Goal: Transaction & Acquisition: Obtain resource

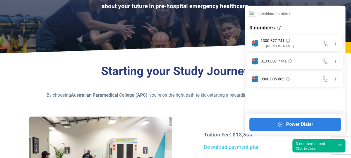
click at [306, 145] on div "3 numbers found" at bounding box center [310, 144] width 29 height 6
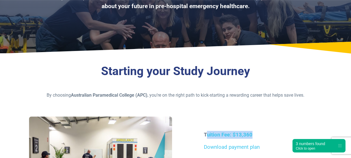
drag, startPoint x: 207, startPoint y: 129, endPoint x: 267, endPoint y: 129, distance: 60.4
drag, startPoint x: 267, startPoint y: 129, endPoint x: 237, endPoint y: 108, distance: 36.8
click at [237, 108] on div "Starting your Study Journey By choosing Australian Paramedical College (APC) , …" at bounding box center [175, 146] width 351 height 179
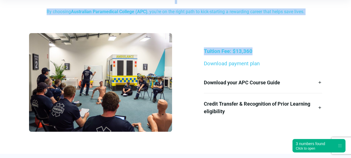
scroll to position [122, 0]
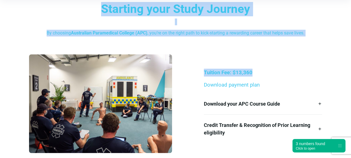
drag, startPoint x: 202, startPoint y: 81, endPoint x: 223, endPoint y: 160, distance: 81.8
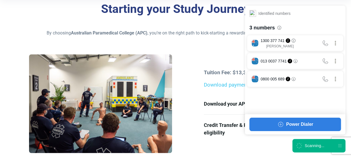
click at [307, 146] on div "Scanning..." at bounding box center [315, 146] width 20 height 6
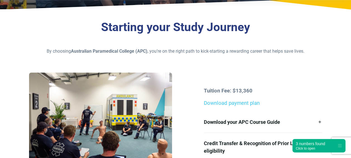
scroll to position [118, 0]
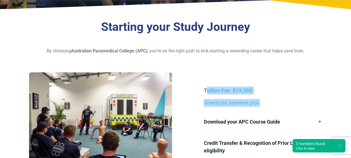
drag, startPoint x: 206, startPoint y: 86, endPoint x: 274, endPoint y: 99, distance: 69.8
click at [274, 99] on div "Tuition Fee: $13,360 Download payment plan Download your APC Course Guide Here’…" at bounding box center [176, 123] width 300 height 103
click at [272, 99] on p "Download payment plan" at bounding box center [263, 103] width 118 height 8
click at [227, 74] on div "Tuition Fee: $13,360 Download payment plan Download your APC Course Guide Here’…" at bounding box center [176, 123] width 300 height 103
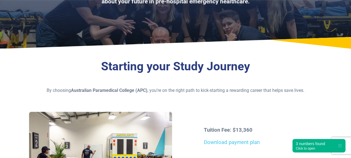
scroll to position [101, 0]
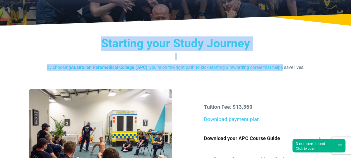
drag, startPoint x: 105, startPoint y: 42, endPoint x: 285, endPoint y: 67, distance: 181.6
click at [285, 67] on div "Starting your Study Journey By choosing Australian Paramedical College (APC) , …" at bounding box center [175, 53] width 293 height 34
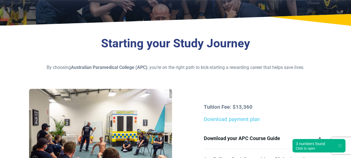
drag, startPoint x: 285, startPoint y: 67, endPoint x: 282, endPoint y: 97, distance: 30.3
click at [282, 97] on div "Tuition Fee: $13,360 Download payment plan Download your APC Course Guide Here’…" at bounding box center [176, 140] width 300 height 103
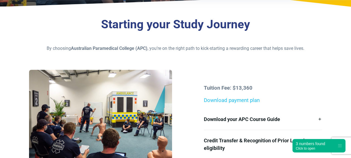
scroll to position [123, 0]
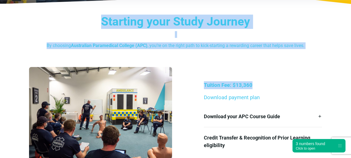
drag, startPoint x: 92, startPoint y: 26, endPoint x: 255, endPoint y: 86, distance: 173.0
click at [255, 86] on div "Starting your Study Journey By choosing Australian Paramedical College (APC) , …" at bounding box center [175, 97] width 351 height 179
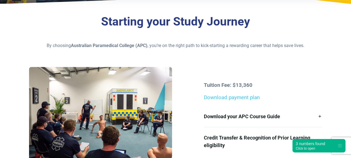
drag, startPoint x: 255, startPoint y: 86, endPoint x: 292, endPoint y: 95, distance: 38.3
click at [292, 95] on p "Download payment plan" at bounding box center [263, 97] width 118 height 8
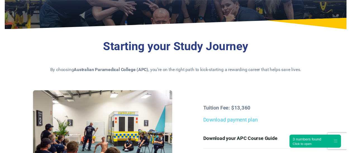
scroll to position [0, 0]
